Goal: Task Accomplishment & Management: Use online tool/utility

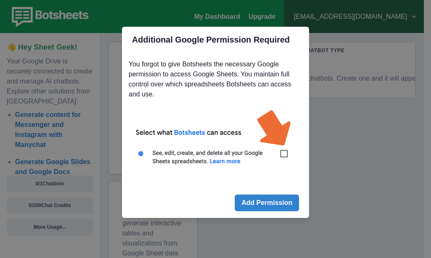
click at [19, 209] on div "Additional Google Permission Required You forgot to give Botsheets the necessar…" at bounding box center [215, 129] width 431 height 258
click at [282, 152] on img at bounding box center [216, 142] width 174 height 78
click at [282, 153] on img at bounding box center [216, 142] width 174 height 78
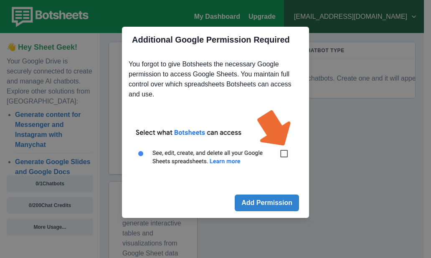
click at [282, 153] on img at bounding box center [216, 142] width 174 height 78
drag, startPoint x: 282, startPoint y: 153, endPoint x: 275, endPoint y: 204, distance: 51.0
click at [275, 204] on section "Additional Google Permission Required You forgot to give Botsheets the necessar…" at bounding box center [215, 122] width 187 height 191
click at [275, 204] on button "Add Permission" at bounding box center [267, 202] width 64 height 17
